Goal: Transaction & Acquisition: Download file/media

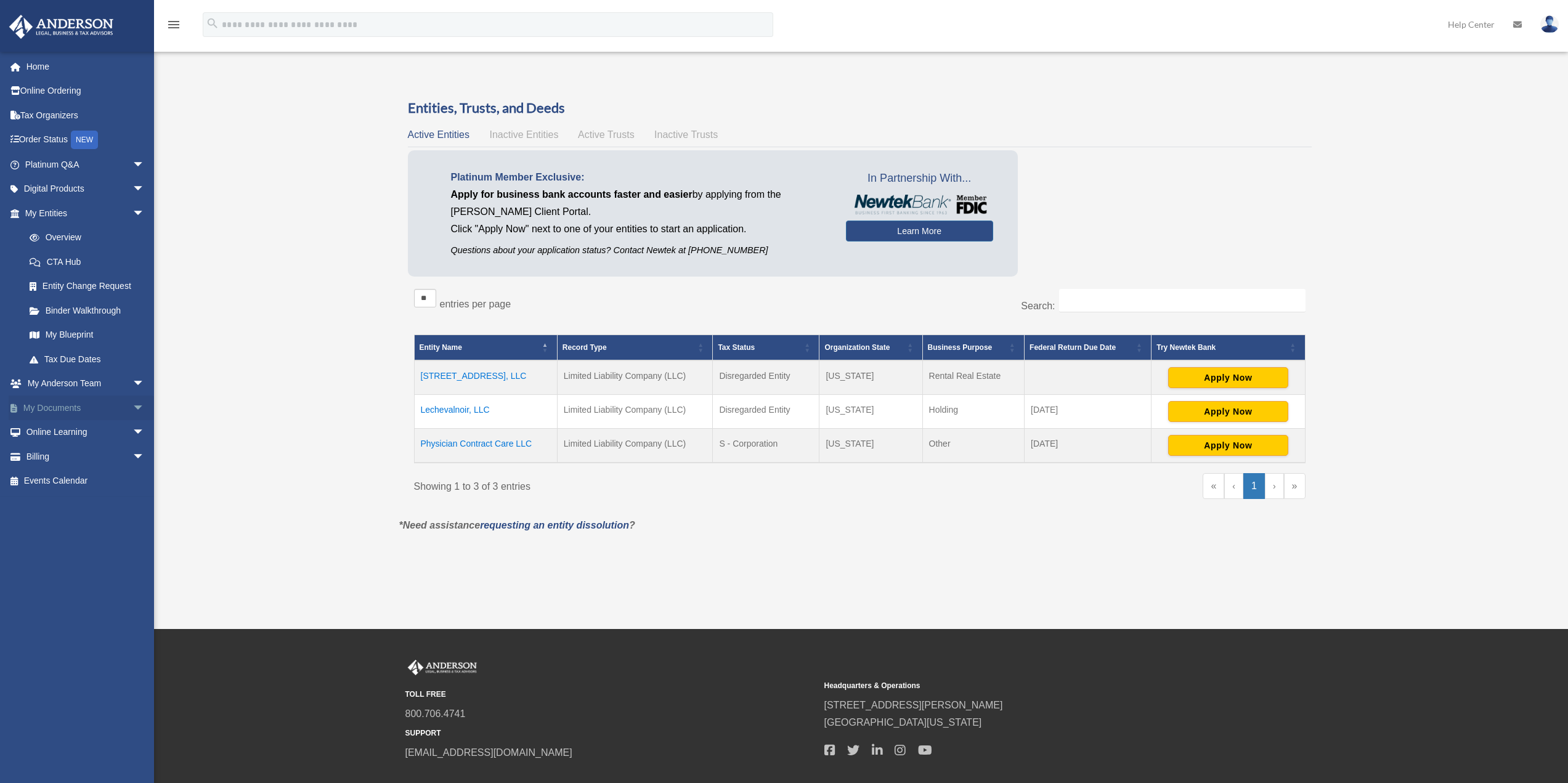
click at [67, 402] on link "My Documents arrow_drop_down" at bounding box center [86, 408] width 154 height 25
click at [133, 411] on span "arrow_drop_down" at bounding box center [145, 408] width 25 height 25
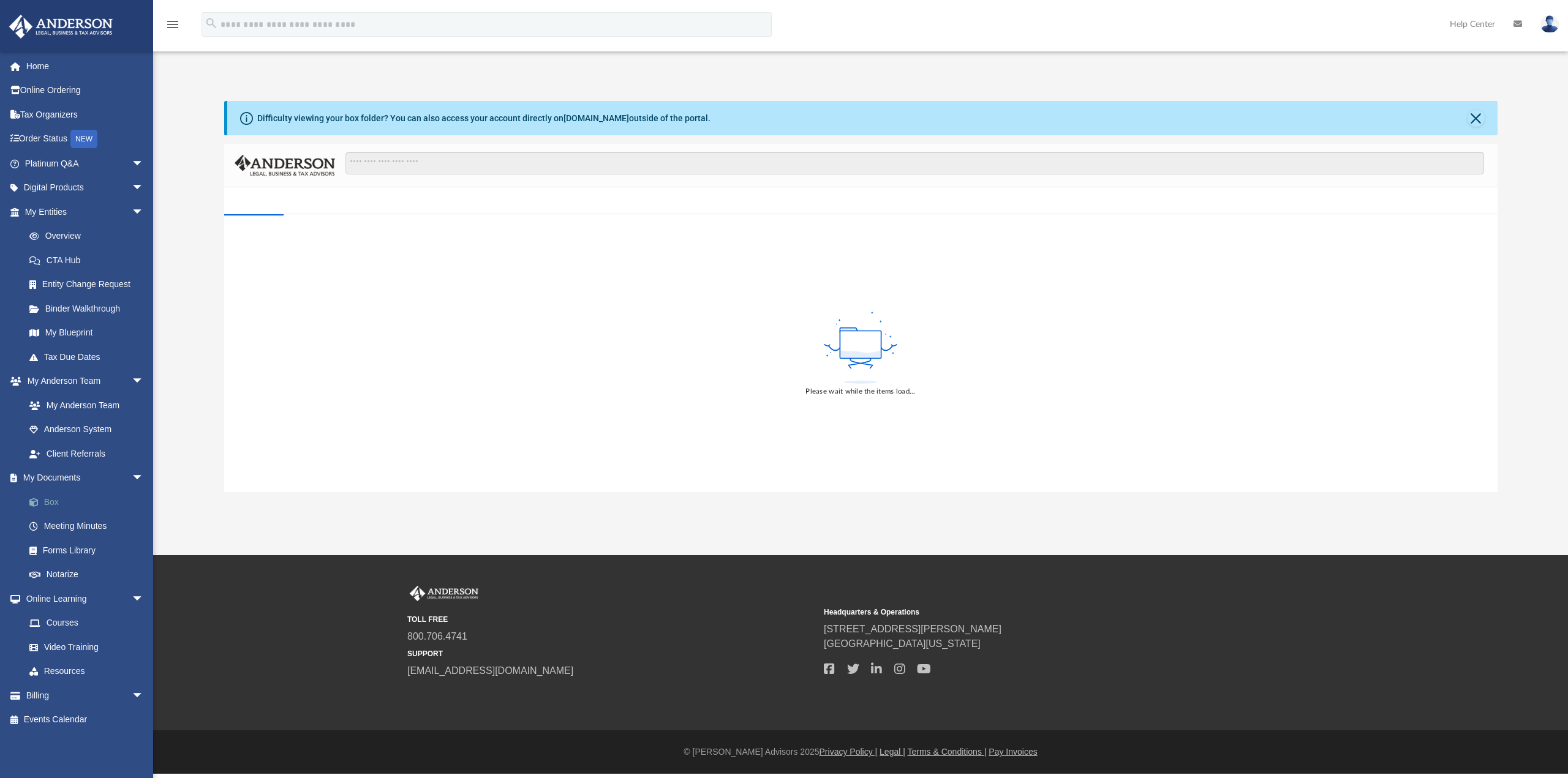
click at [62, 505] on link "Box" at bounding box center [90, 502] width 145 height 25
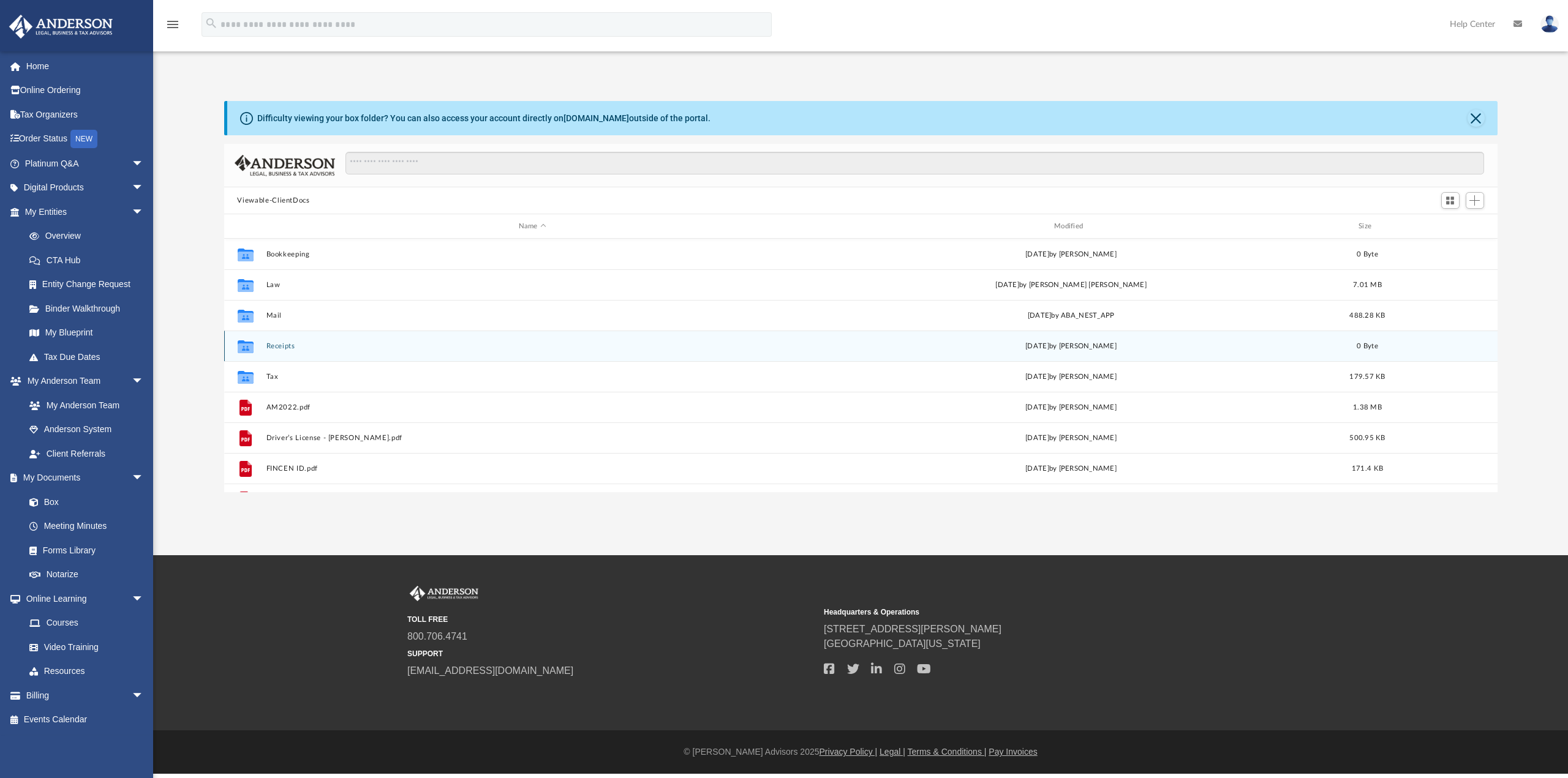
scroll to position [269, 1264]
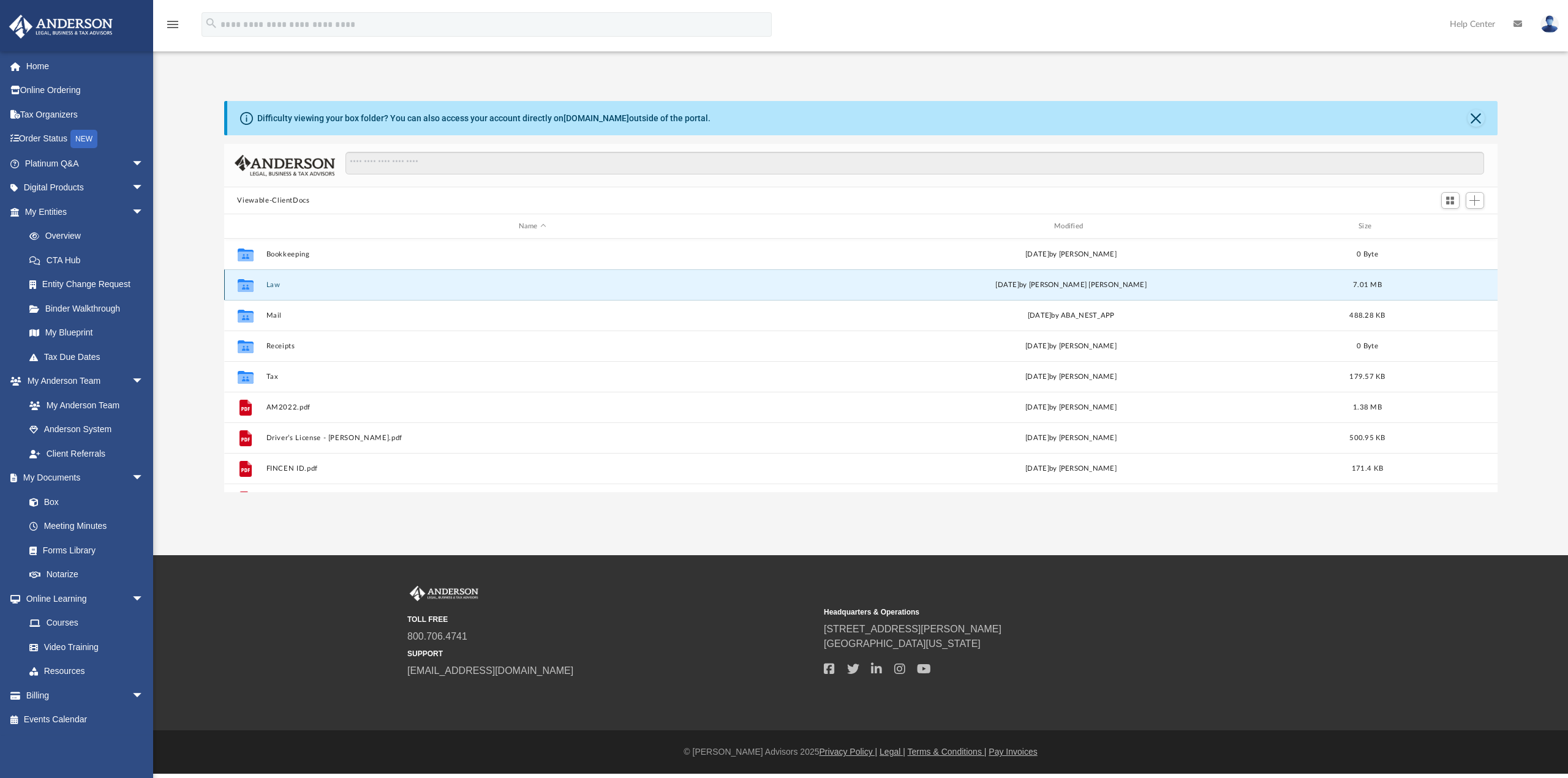
click at [266, 285] on button "Law" at bounding box center [532, 285] width 533 height 8
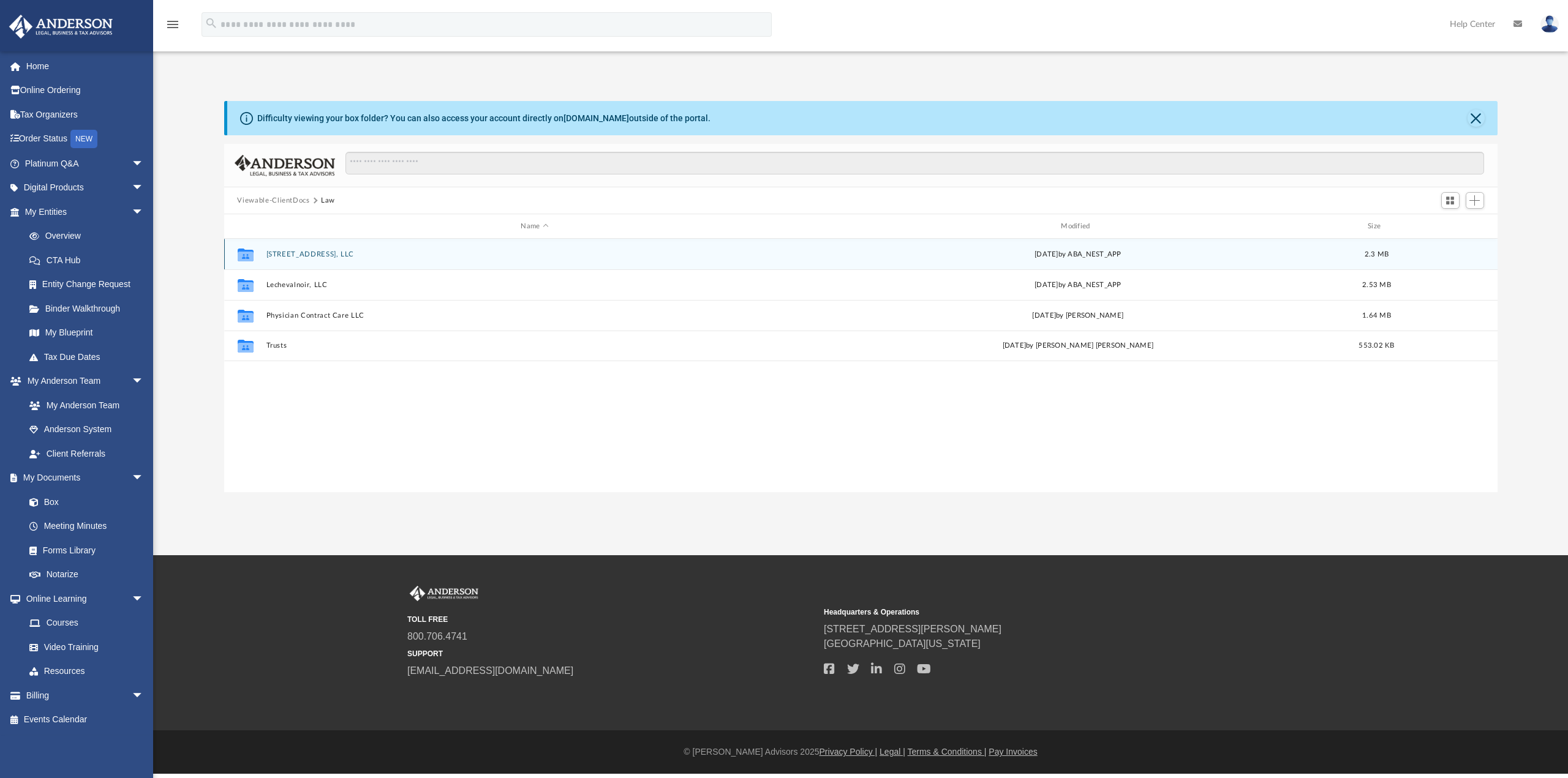
click at [301, 254] on button "[STREET_ADDRESS], LLC" at bounding box center [535, 255] width 538 height 8
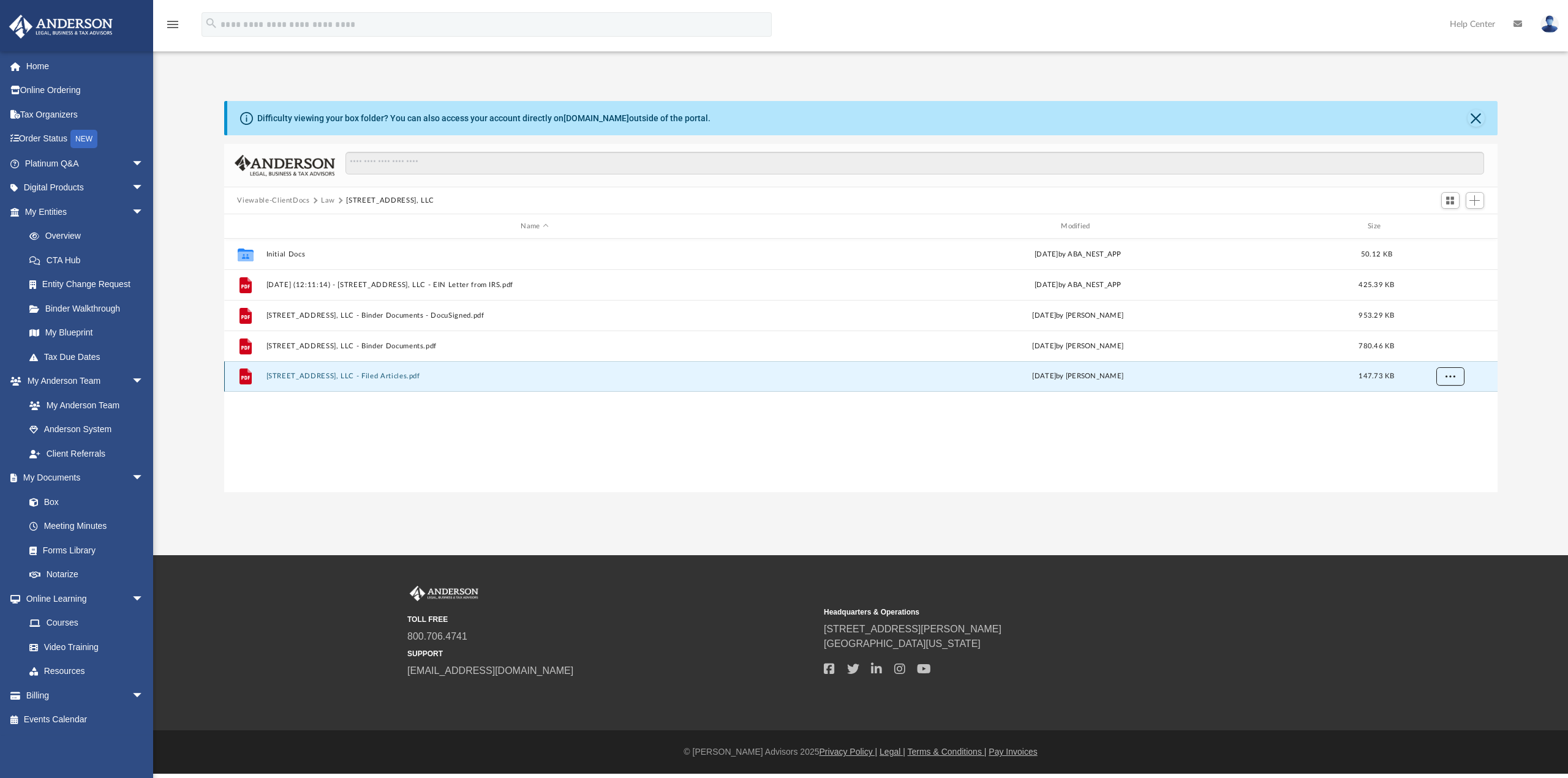
click at [1447, 381] on button "More options" at bounding box center [1450, 376] width 28 height 18
click at [1443, 423] on li "Download" at bounding box center [1440, 421] width 35 height 13
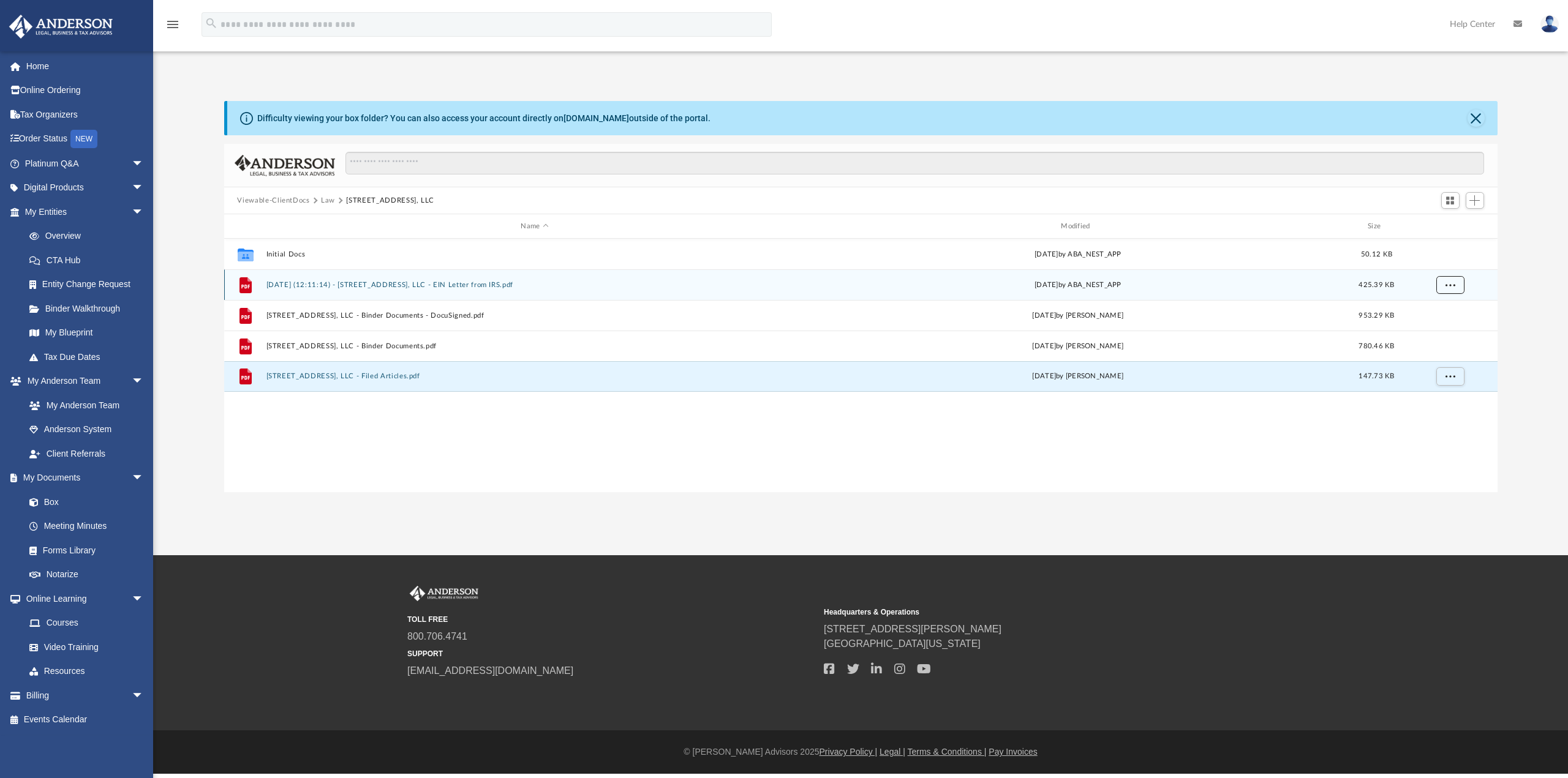
click at [1455, 284] on span "More options" at bounding box center [1450, 284] width 10 height 6
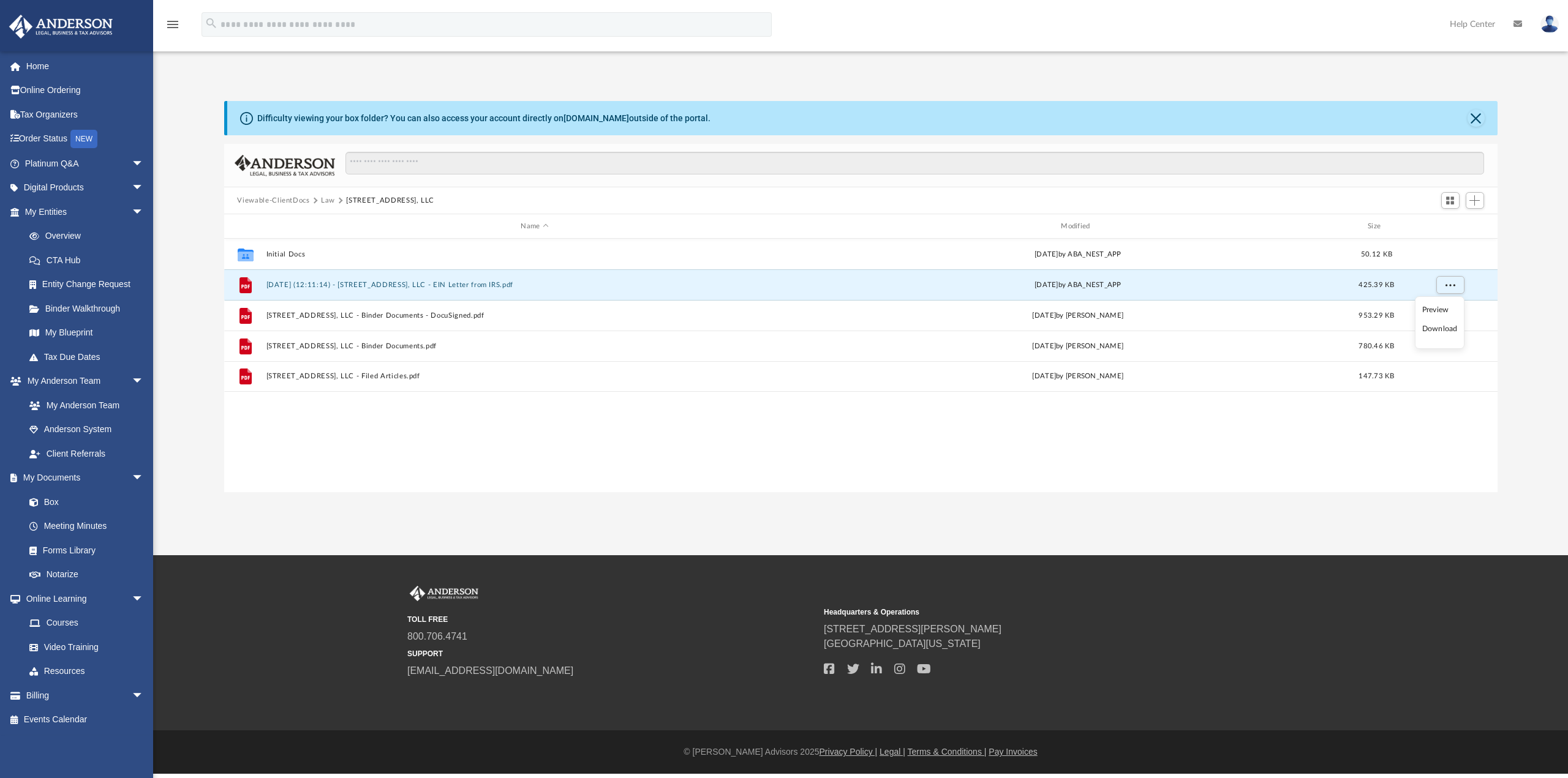
click at [1423, 335] on li "Download" at bounding box center [1440, 329] width 35 height 13
